Goal: Register for event/course

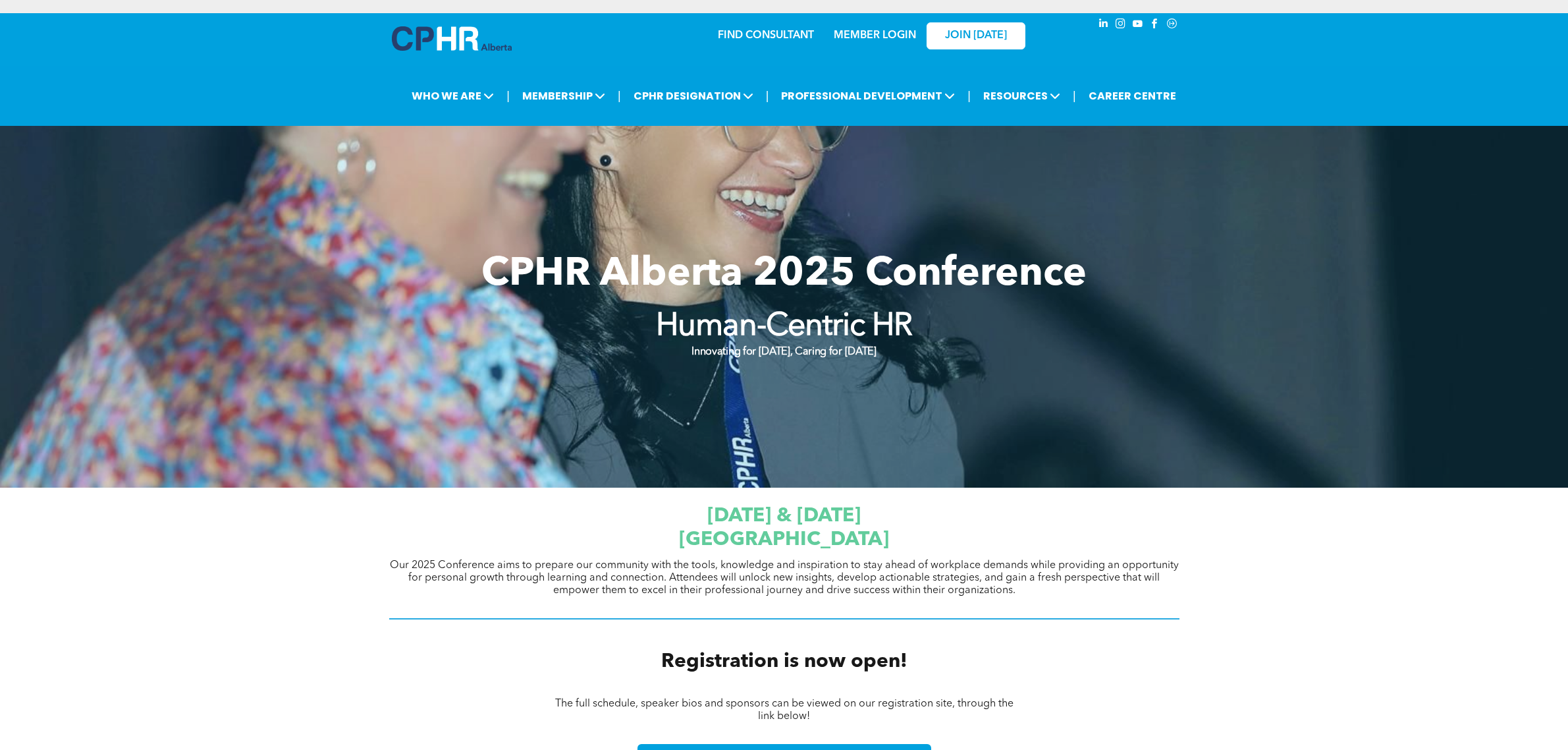
scroll to position [1482, 0]
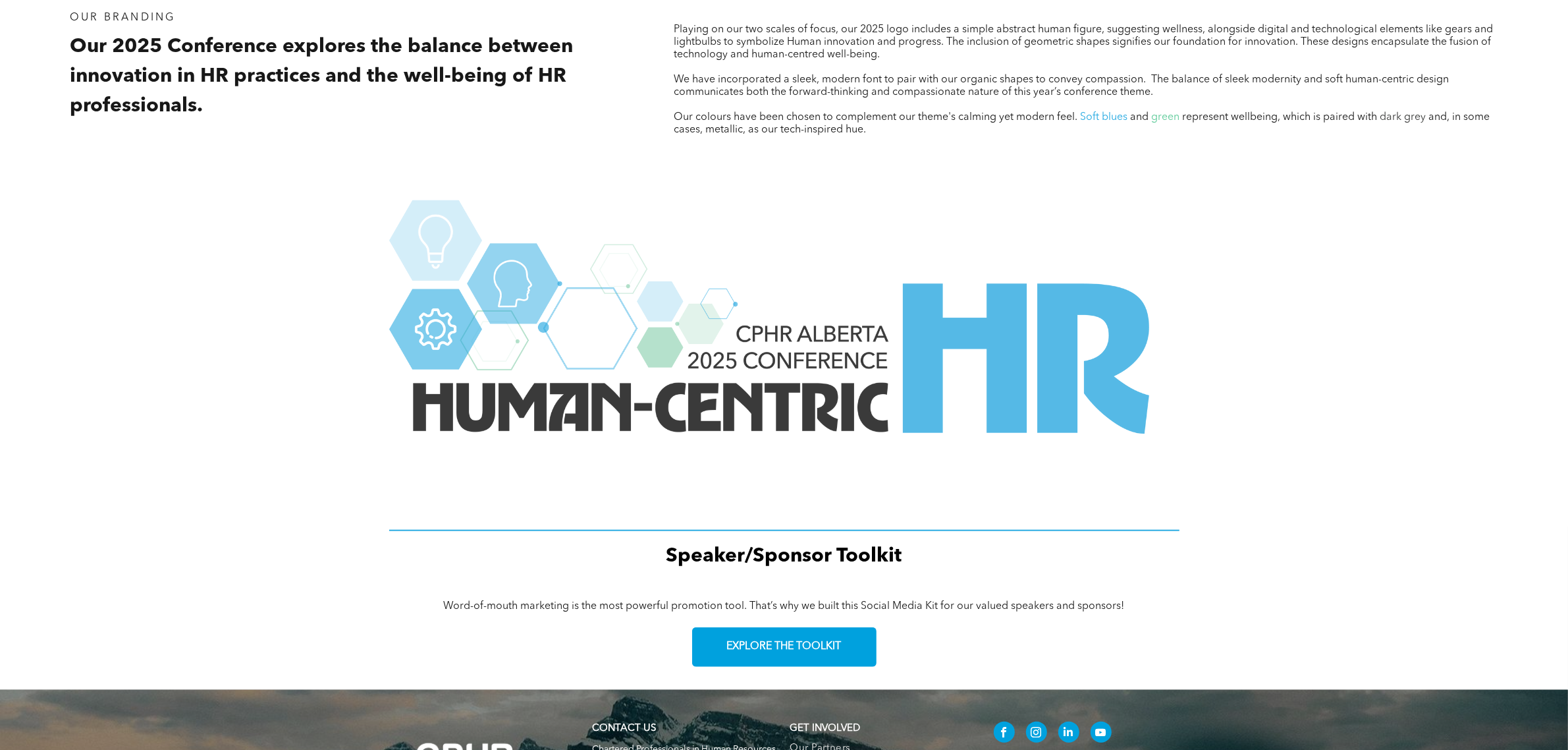
click at [1348, 258] on div "Speaker/Sponsor Toolkit" at bounding box center [784, 387] width 1568 height 393
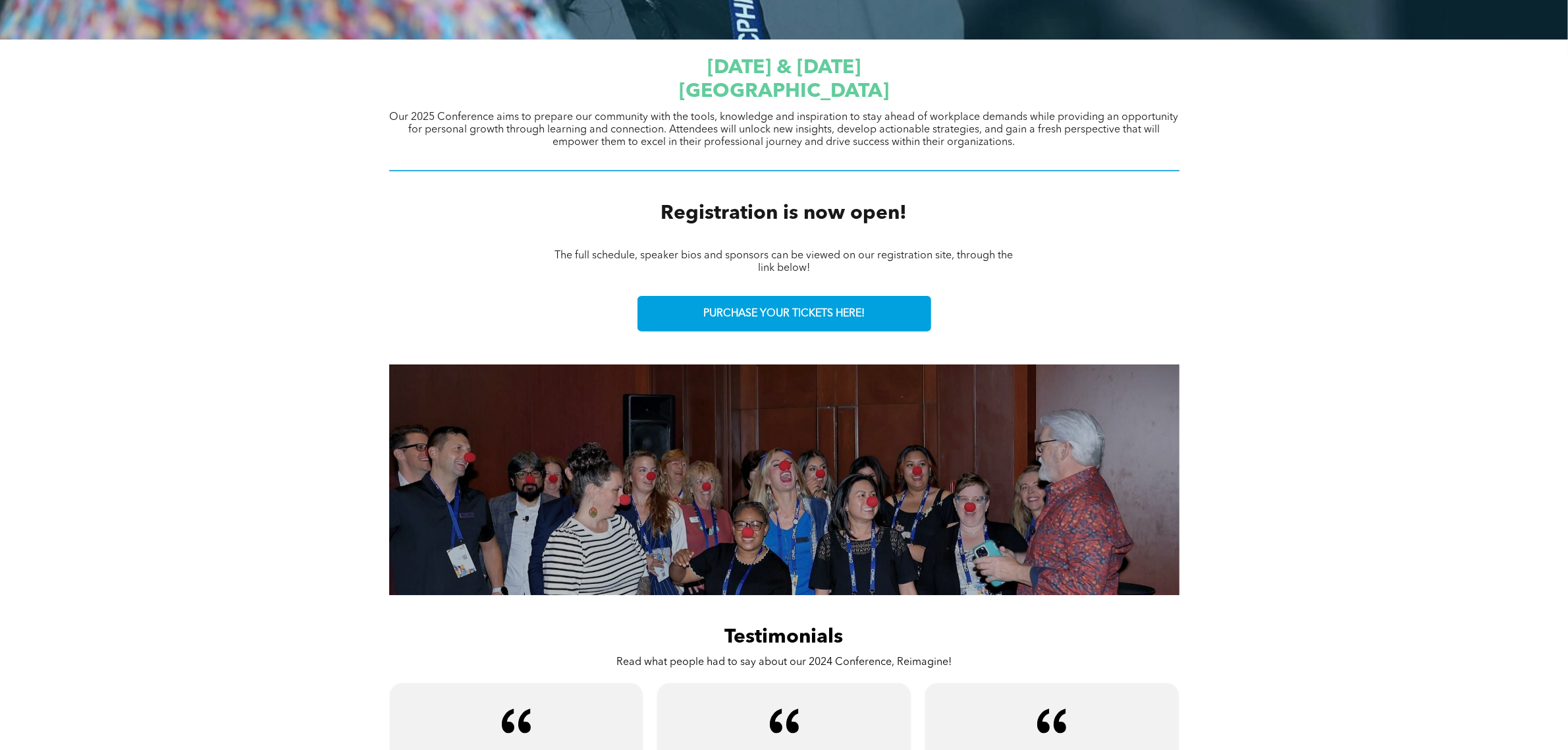
scroll to position [247, 0]
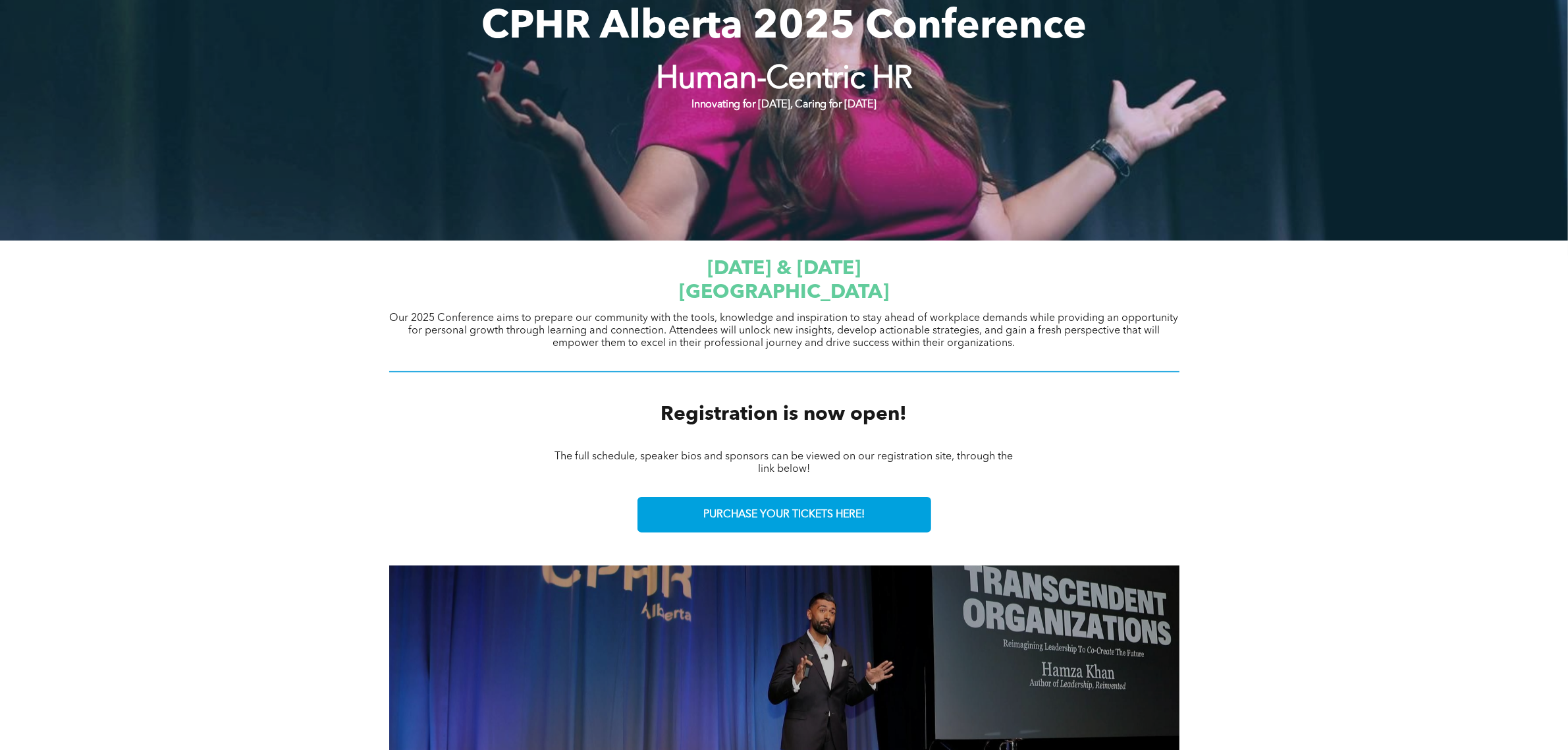
click at [1376, 479] on div "The full schedule, speaker bios and sponsors can be viewed on our registration …" at bounding box center [784, 463] width 1568 height 47
click at [1356, 382] on div "[DATE] & [DATE] [GEOGRAPHIC_DATA] Our 2025 Conference aims to prepare our commu…" at bounding box center [784, 315] width 1568 height 149
click at [1349, 449] on div "The full schedule, speaker bios and sponsors can be viewed on our registration …" at bounding box center [784, 463] width 1568 height 47
click at [1338, 361] on div "[DATE] & [DATE] [GEOGRAPHIC_DATA] Our 2025 Conference aims to prepare our commu…" at bounding box center [784, 315] width 1568 height 149
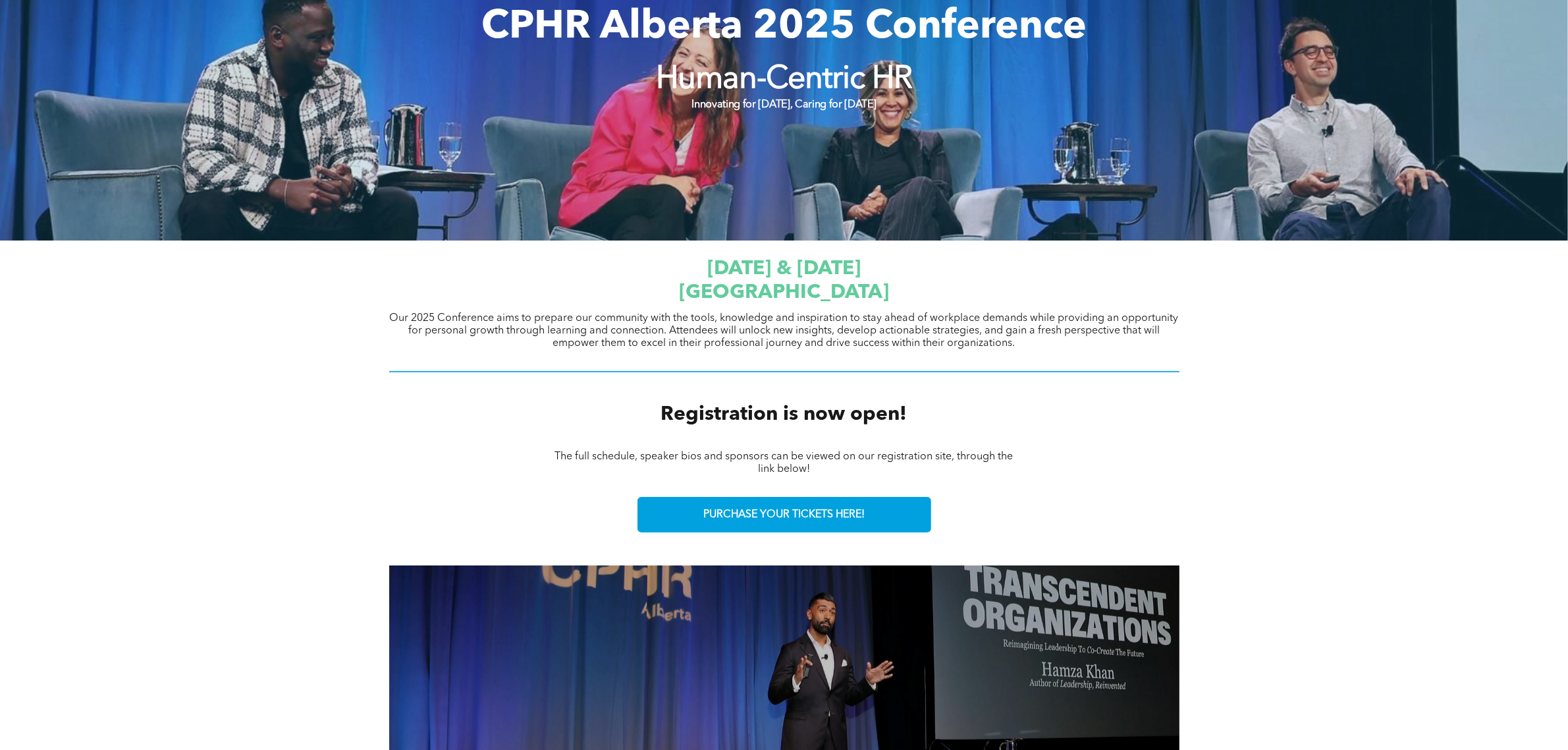
click at [1356, 376] on div "[DATE] & [DATE] [GEOGRAPHIC_DATA] Our 2025 Conference aims to prepare our commu…" at bounding box center [784, 315] width 1568 height 149
click at [1388, 351] on div "[DATE] & [DATE] [GEOGRAPHIC_DATA] Our 2025 Conference aims to prepare our commu…" at bounding box center [784, 315] width 1568 height 149
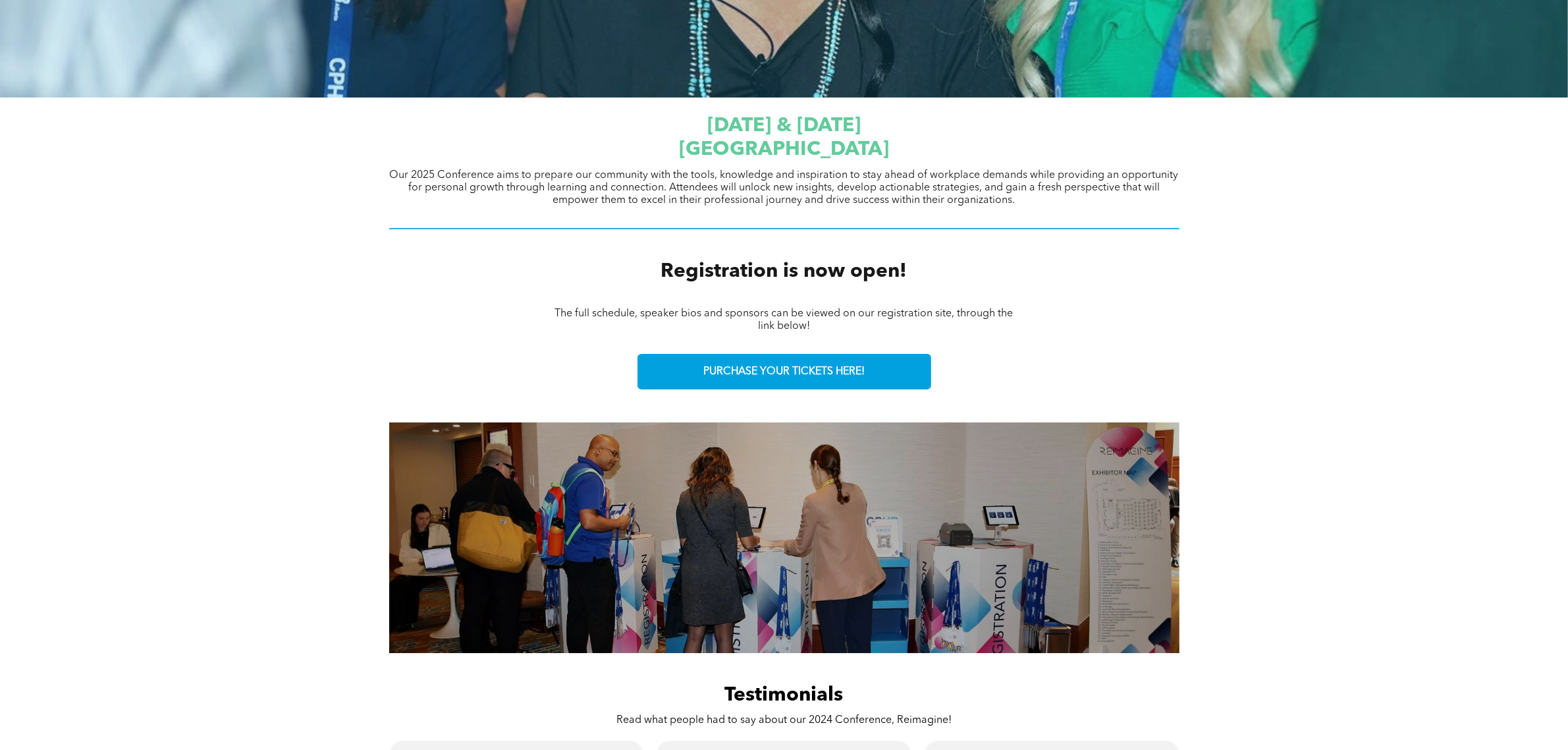
scroll to position [412, 0]
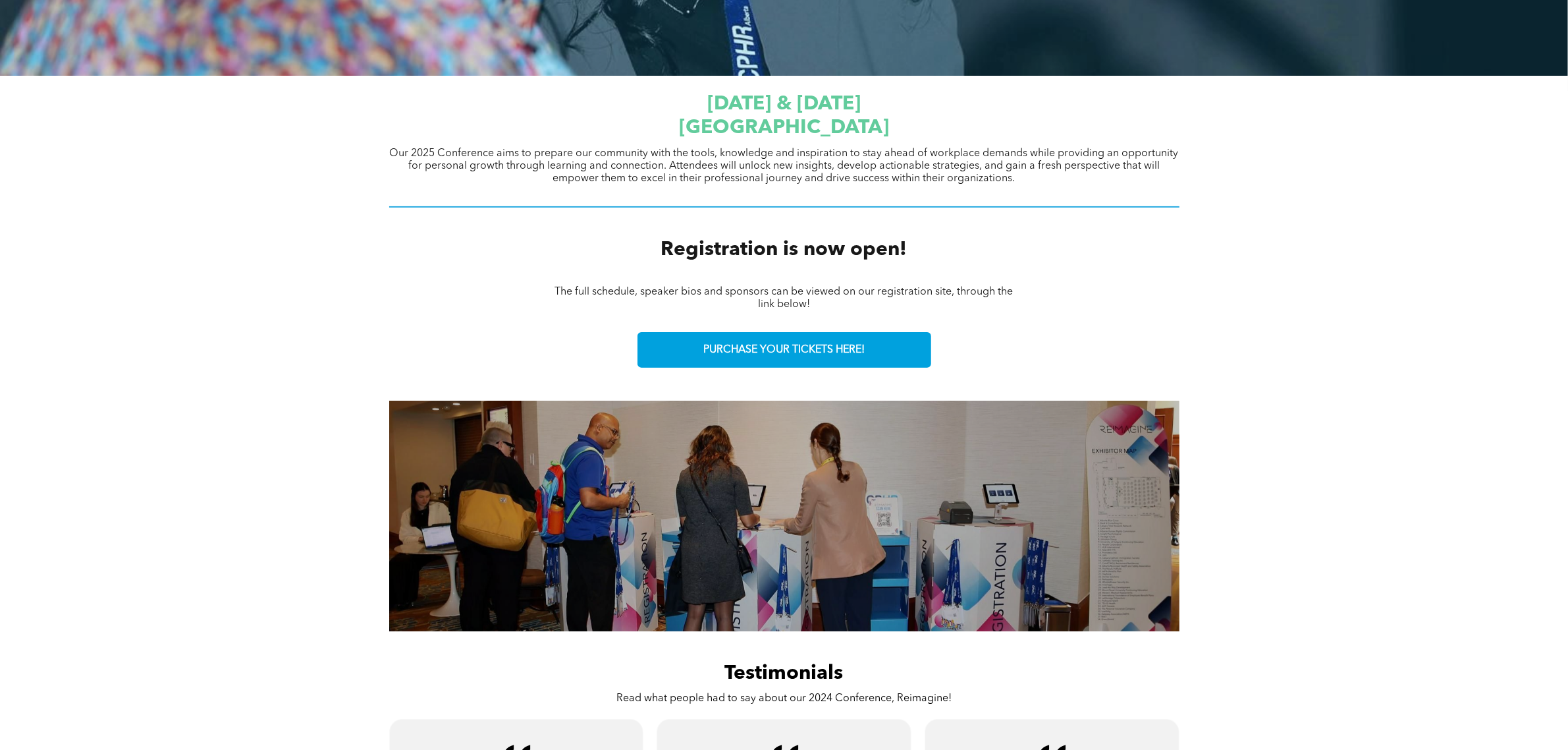
click at [1411, 404] on div "Slide title Write your caption here Button Slide title Write your caption here …" at bounding box center [784, 516] width 1568 height 251
click at [1378, 314] on div "The full schedule, speaker bios and sponsors can be viewed on our registration …" at bounding box center [784, 298] width 1568 height 47
click at [1387, 285] on div "The full schedule, speaker bios and sponsors can be viewed on our registration …" at bounding box center [784, 298] width 1568 height 47
click at [1364, 246] on div "Registration is now open!" at bounding box center [784, 250] width 1568 height 49
click at [1389, 323] on div "PURCHASE YOUR TICKETS HERE!" at bounding box center [784, 349] width 1568 height 55
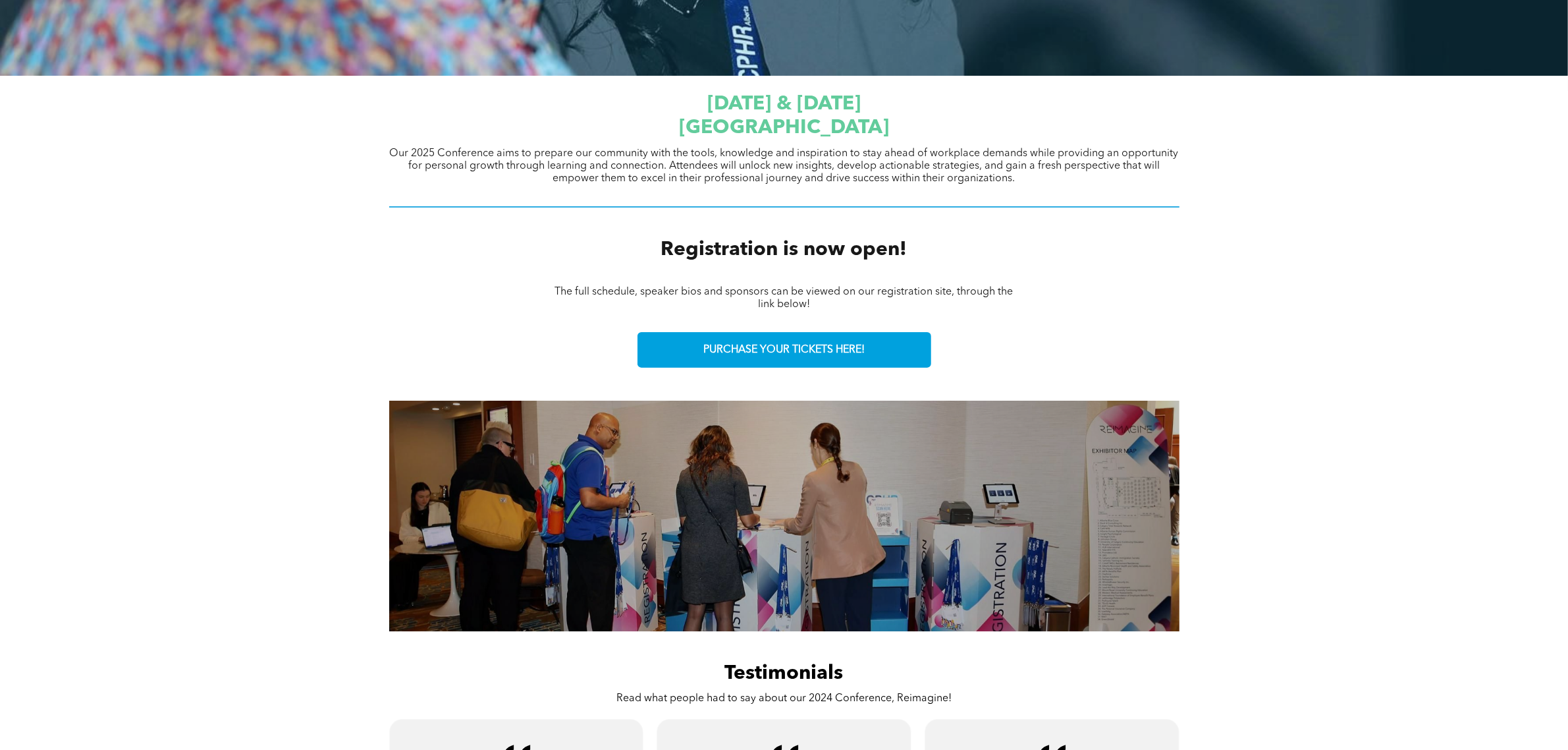
click at [1392, 264] on div "Registration is now open!" at bounding box center [784, 250] width 1568 height 49
click at [1365, 249] on div "Registration is now open!" at bounding box center [784, 250] width 1568 height 49
click at [1374, 225] on div "Registration is now open!" at bounding box center [784, 250] width 1568 height 49
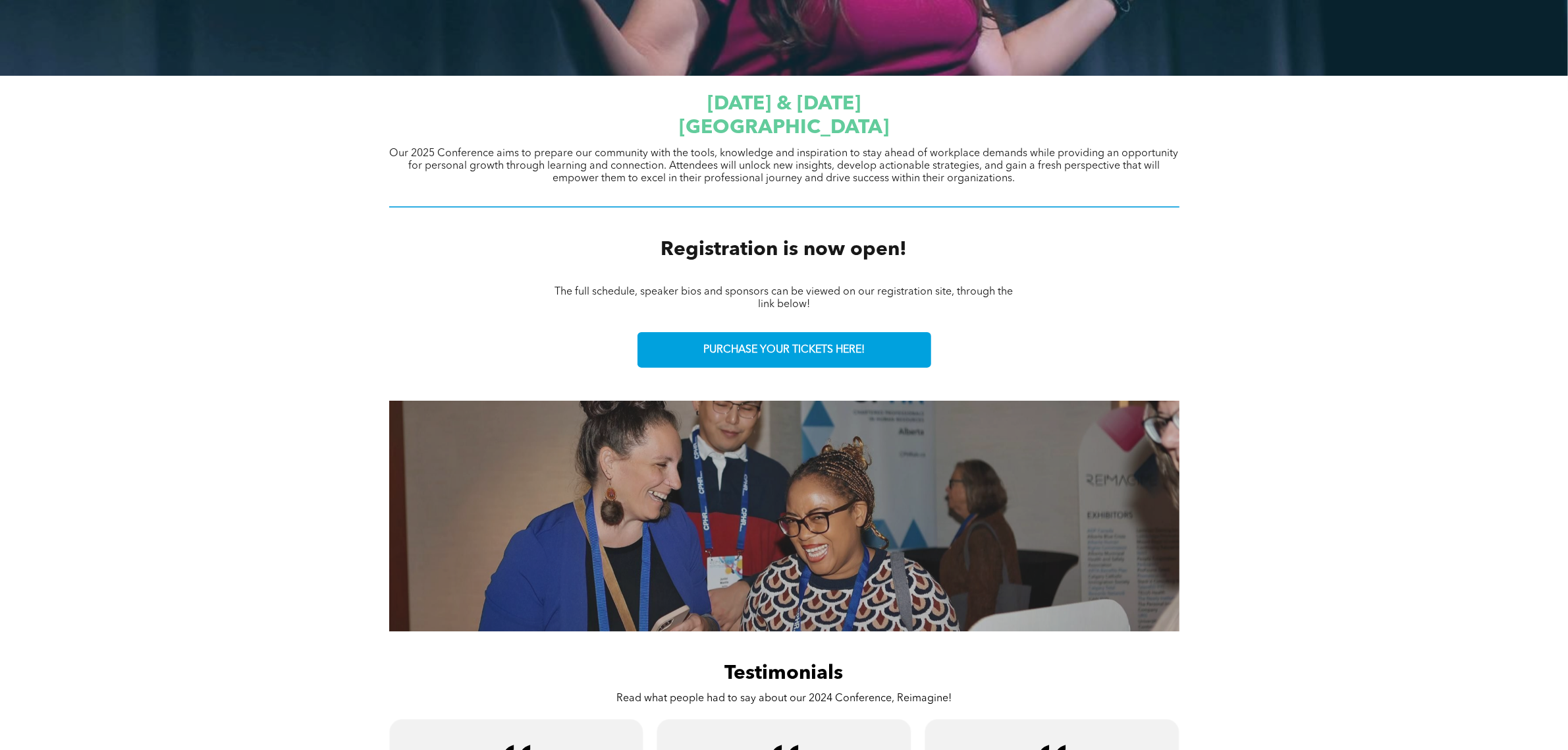
click at [1358, 226] on div "Registration is now open!" at bounding box center [784, 250] width 1568 height 49
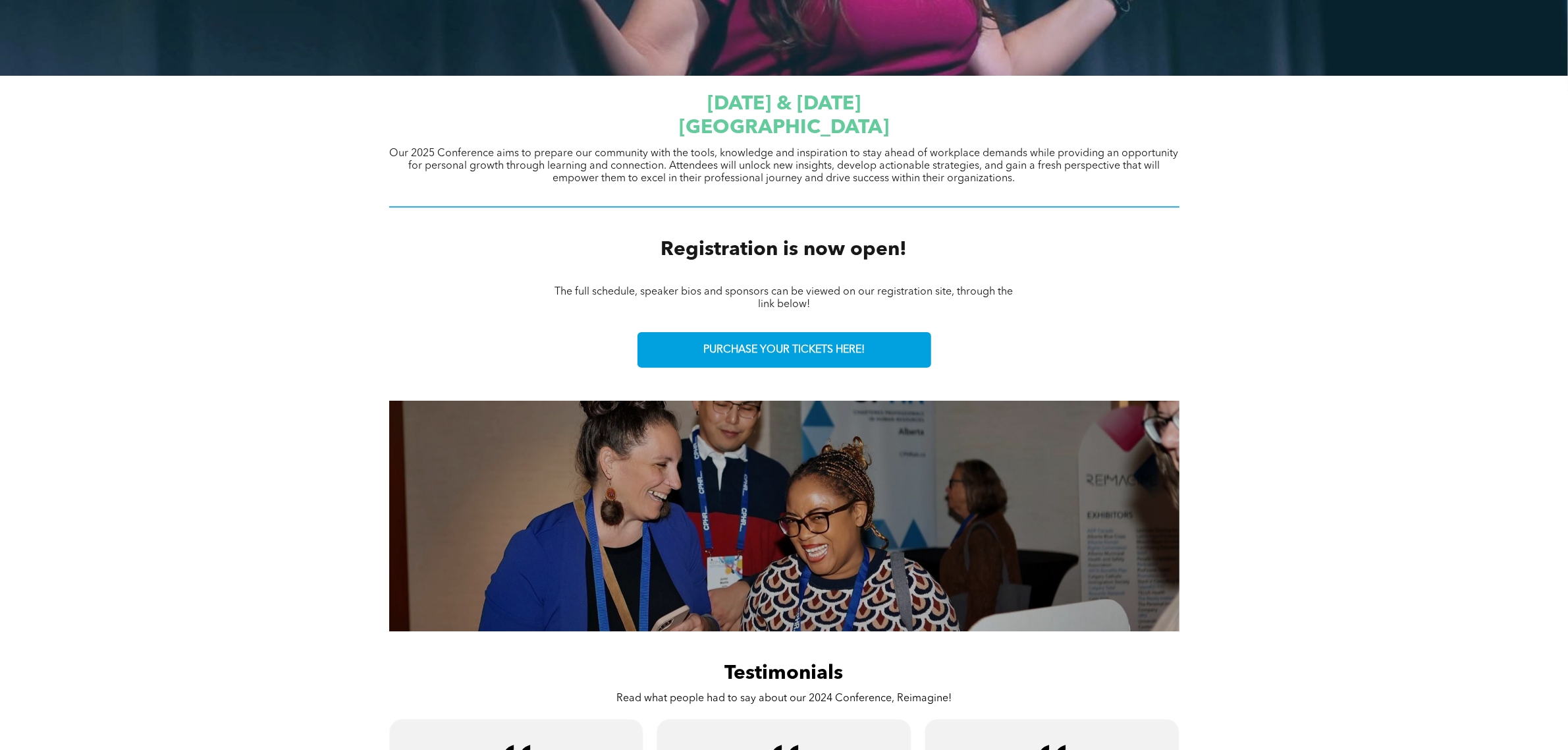
click at [1357, 290] on div "The full schedule, speaker bios and sponsors can be viewed on our registration …" at bounding box center [784, 298] width 1568 height 47
click at [1358, 255] on div "Registration is now open!" at bounding box center [784, 250] width 1568 height 49
click at [1360, 254] on div "Registration is now open!" at bounding box center [784, 250] width 1568 height 49
click at [1365, 228] on div "Registration is now open!" at bounding box center [784, 250] width 1568 height 49
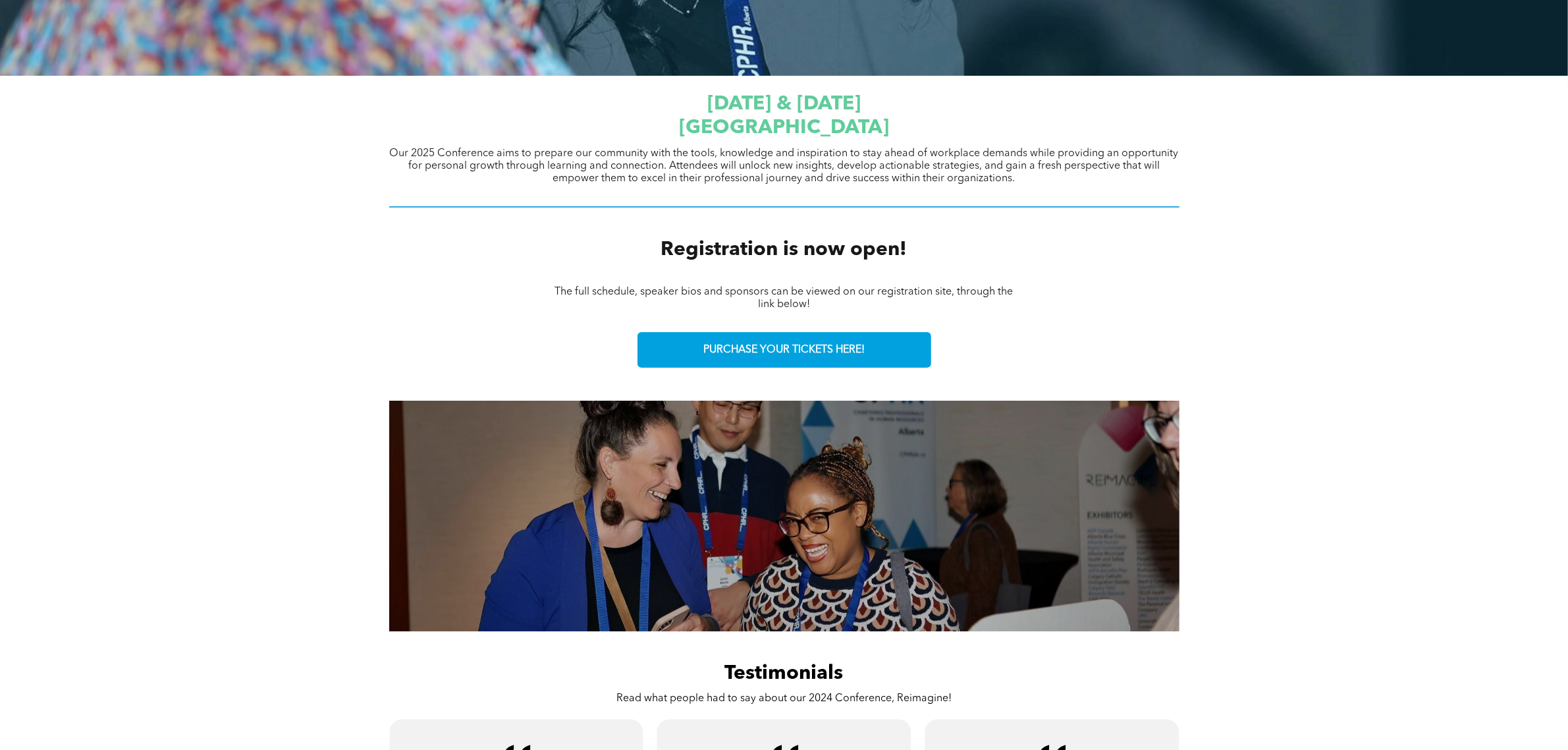
click at [1316, 350] on div "PURCHASE YOUR TICKETS HERE!" at bounding box center [784, 349] width 1568 height 55
drag, startPoint x: 1276, startPoint y: 247, endPoint x: 1022, endPoint y: 156, distance: 269.8
click at [1275, 247] on div "Registration is now open!" at bounding box center [784, 250] width 1568 height 49
drag, startPoint x: 193, startPoint y: 434, endPoint x: 292, endPoint y: 412, distance: 101.4
click at [194, 434] on div "Slide title Write your caption here Button Slide title Write your caption here …" at bounding box center [784, 516] width 1568 height 251
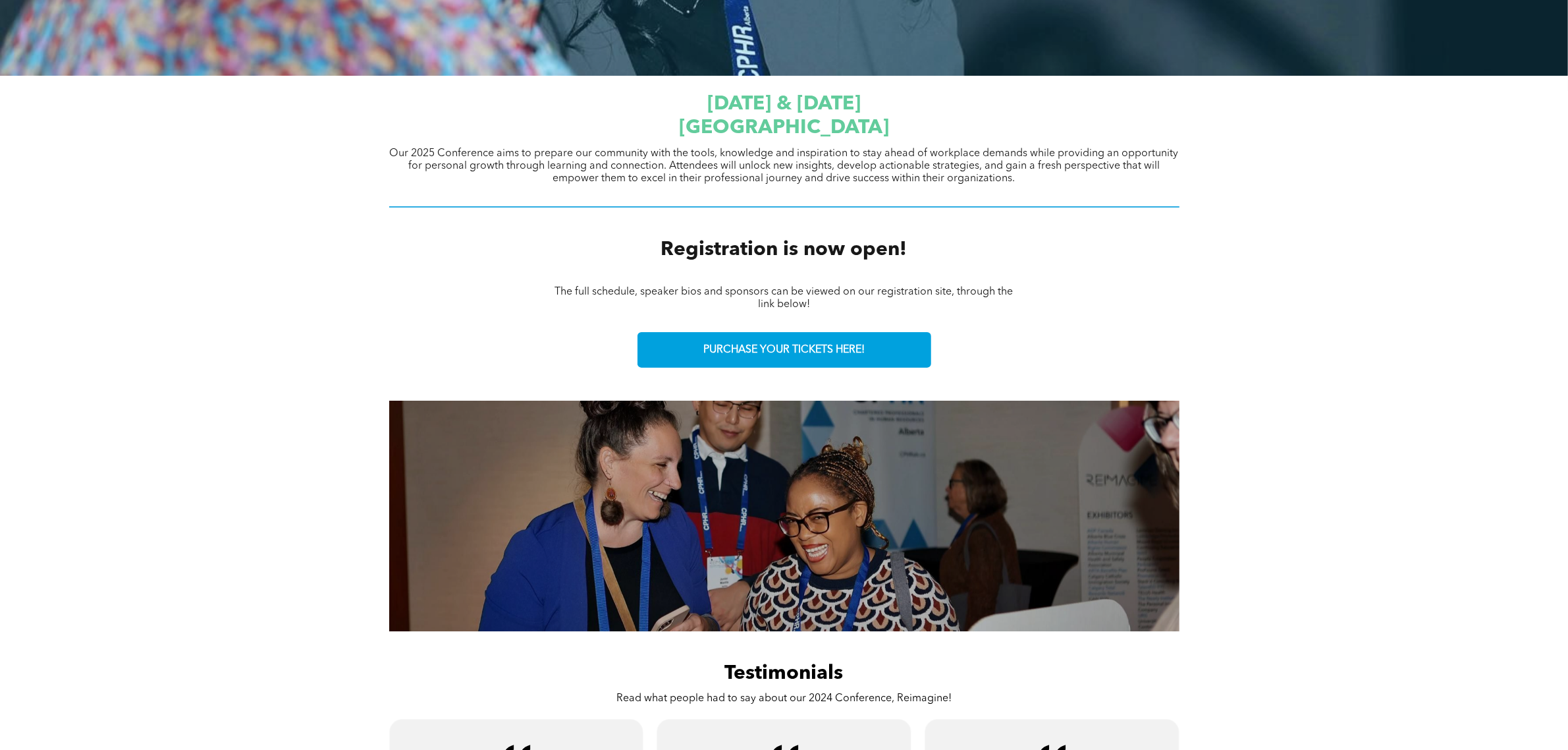
click at [1390, 404] on div "Slide title Write your caption here Button Slide title Write your caption here …" at bounding box center [784, 516] width 1568 height 251
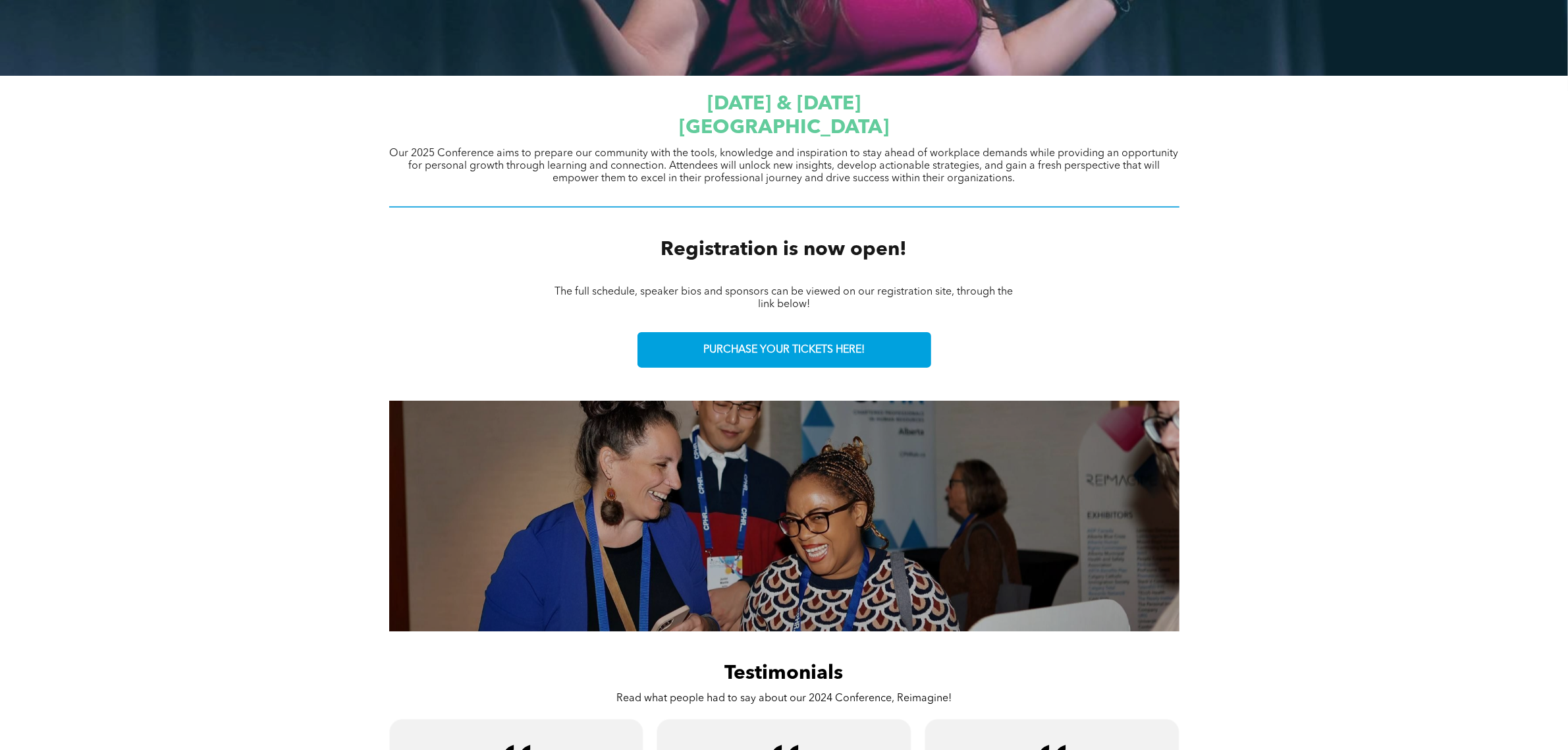
click at [1427, 310] on div "The full schedule, speaker bios and sponsors can be viewed on our registration …" at bounding box center [784, 298] width 1568 height 47
